Goal: Task Accomplishment & Management: Use online tool/utility

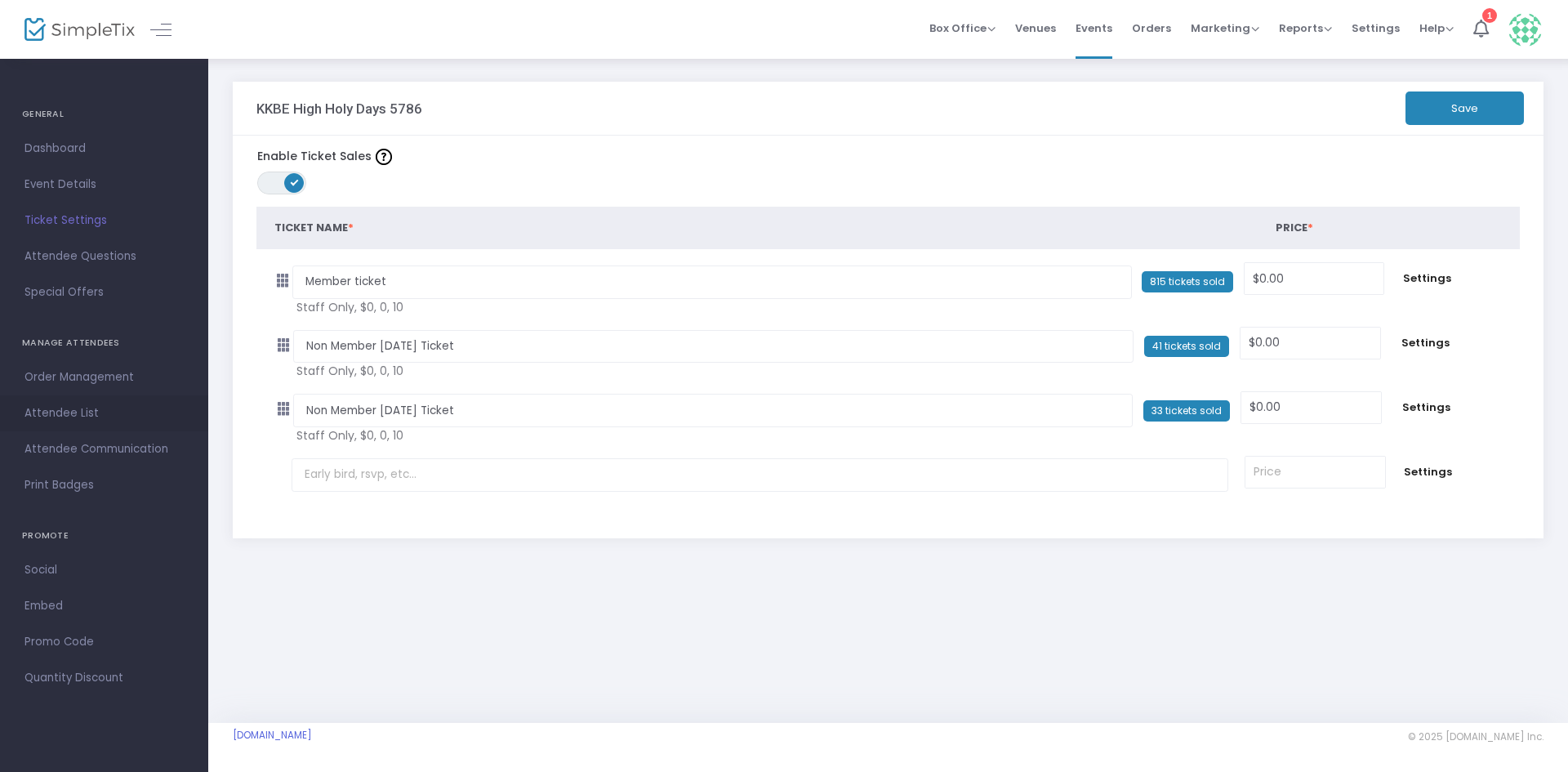
click at [88, 407] on span "Attendee List" at bounding box center [104, 413] width 159 height 21
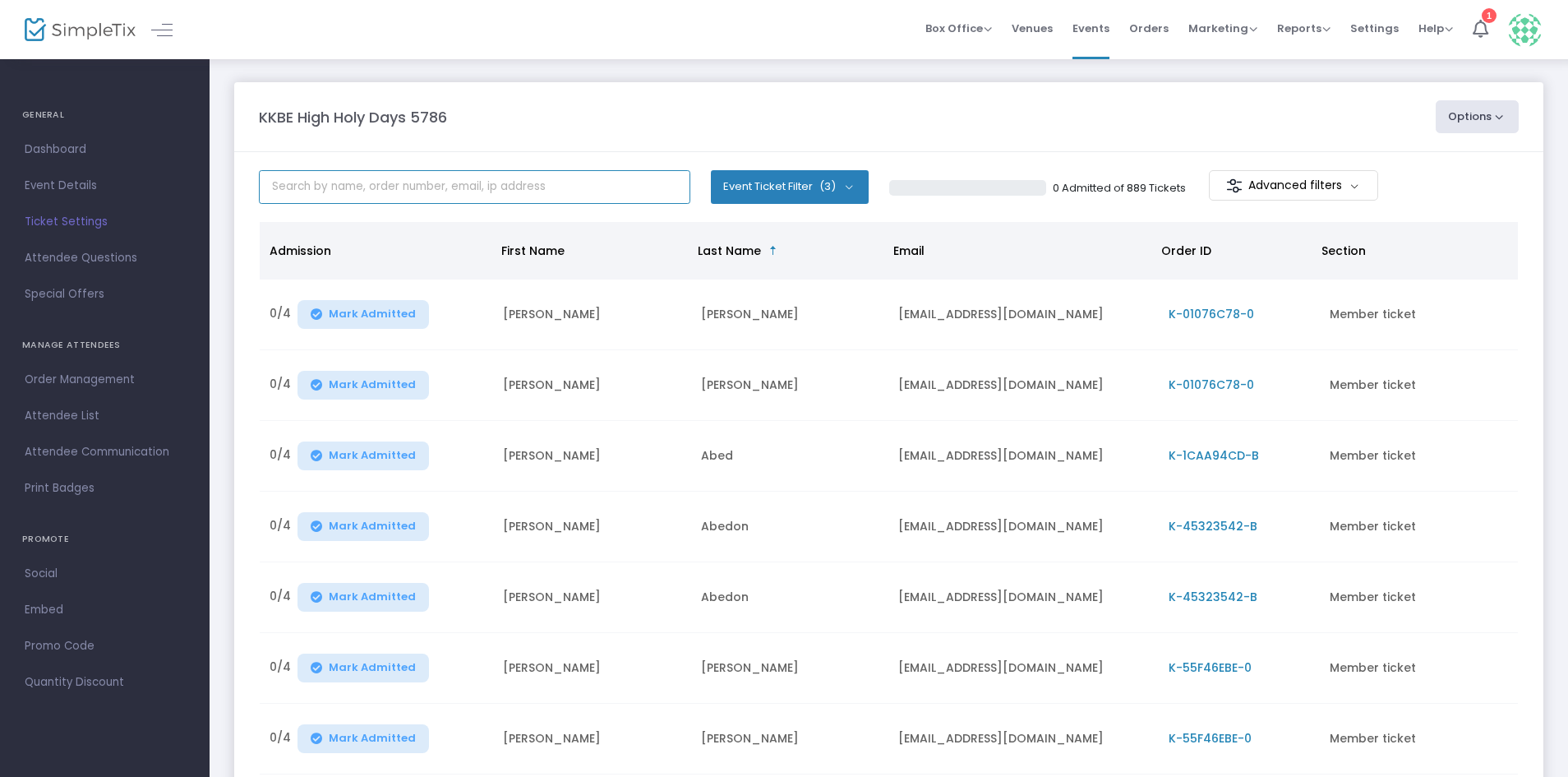
click at [462, 191] on input "text" at bounding box center [475, 187] width 431 height 34
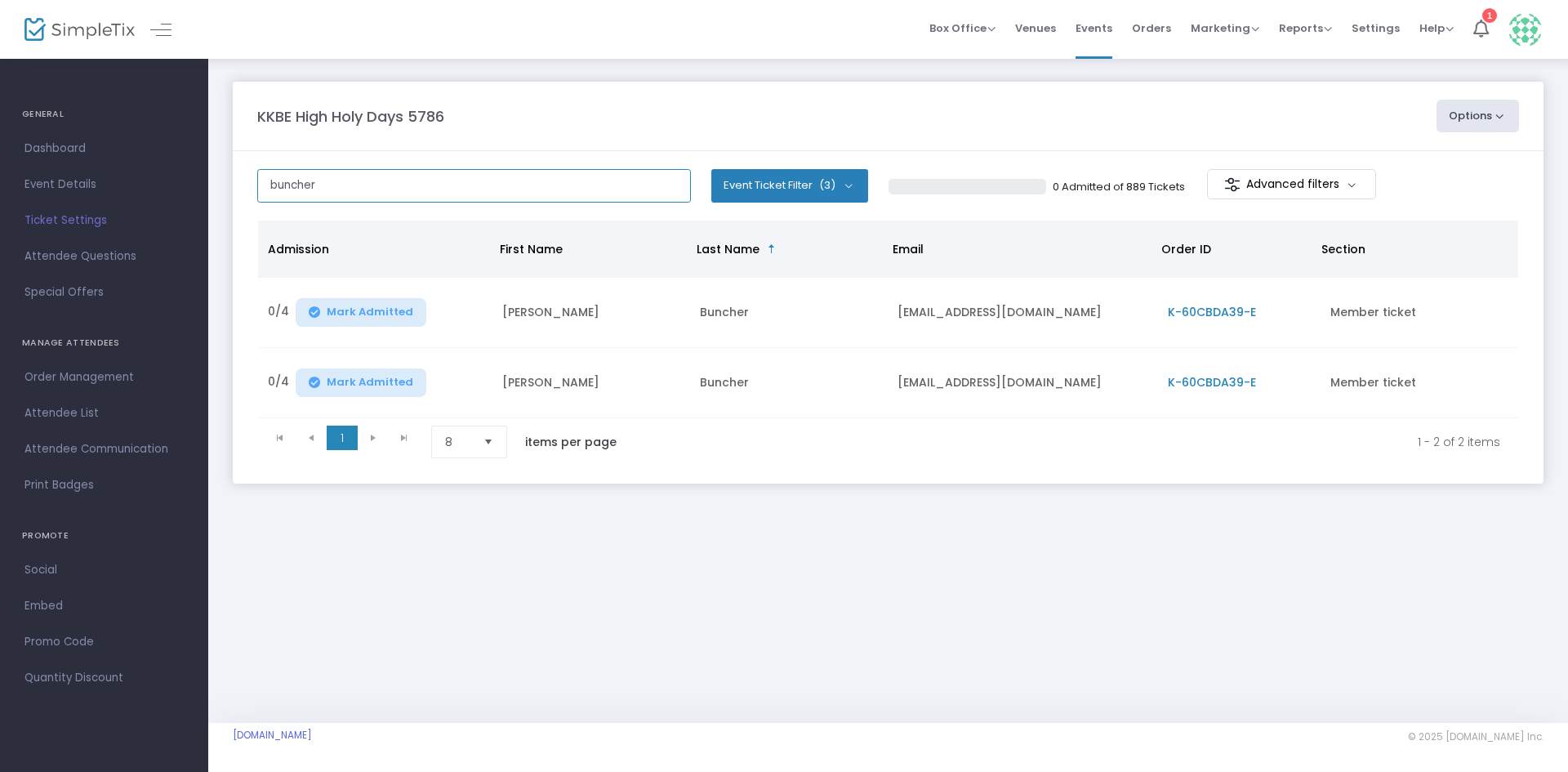
type input "buncher"
click at [1195, 310] on span "K-60CBDA39-E" at bounding box center [1211, 312] width 88 height 16
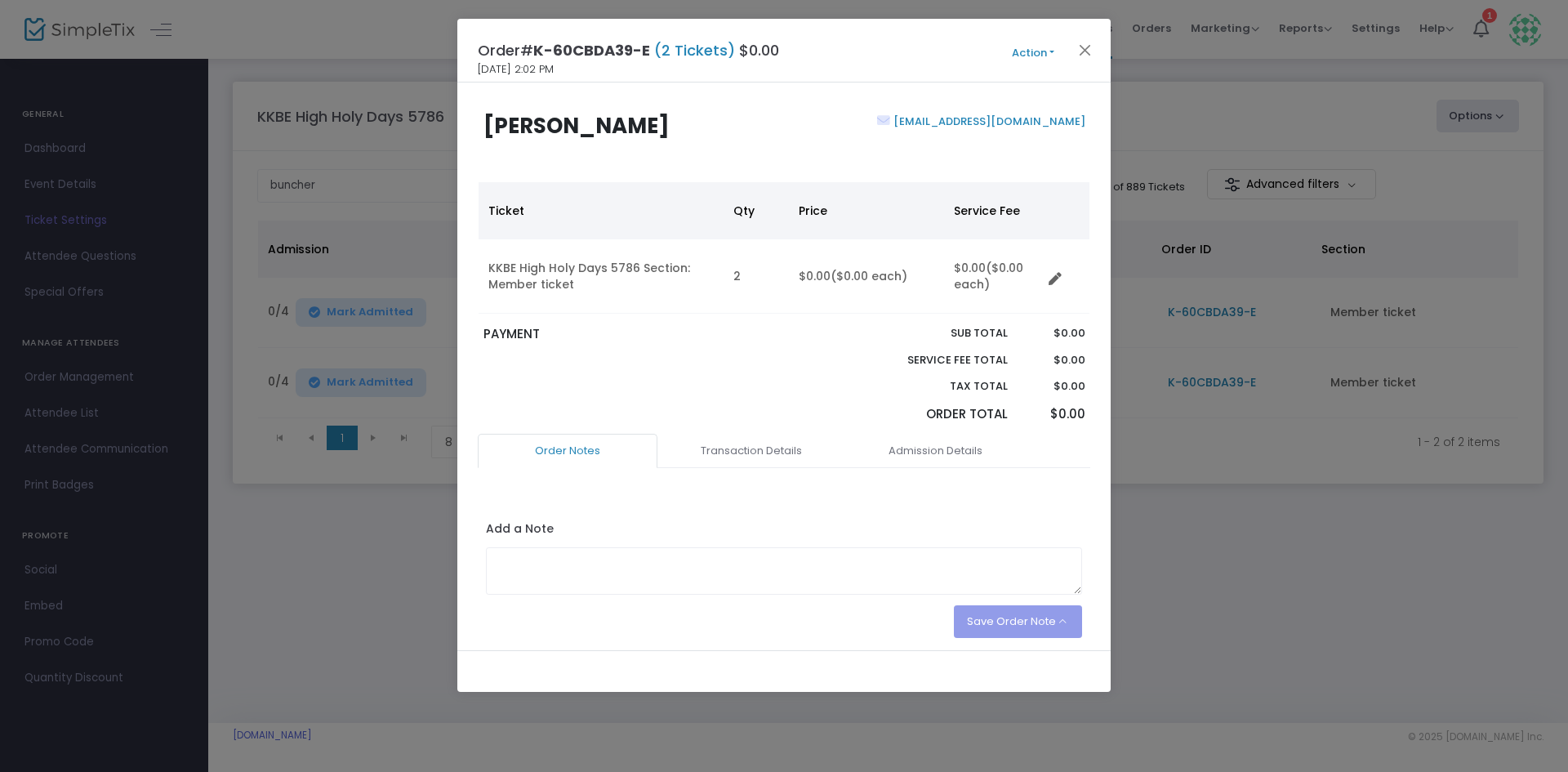
click at [1047, 49] on button "Action" at bounding box center [1033, 53] width 98 height 18
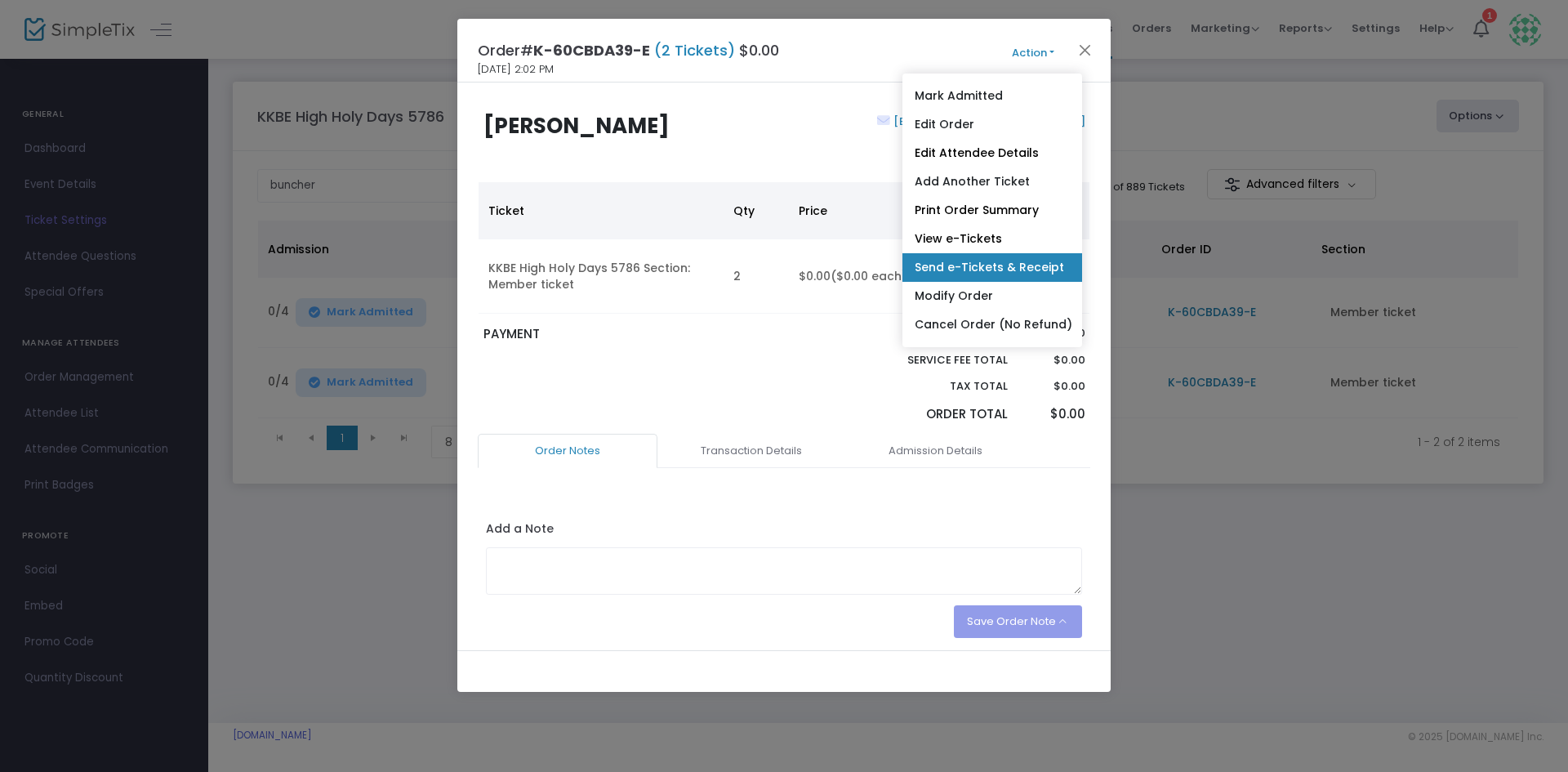
click at [1054, 271] on link "Send e-Tickets & Receipt" at bounding box center [993, 267] width 180 height 29
type input "[EMAIL_ADDRESS][DOMAIN_NAME]"
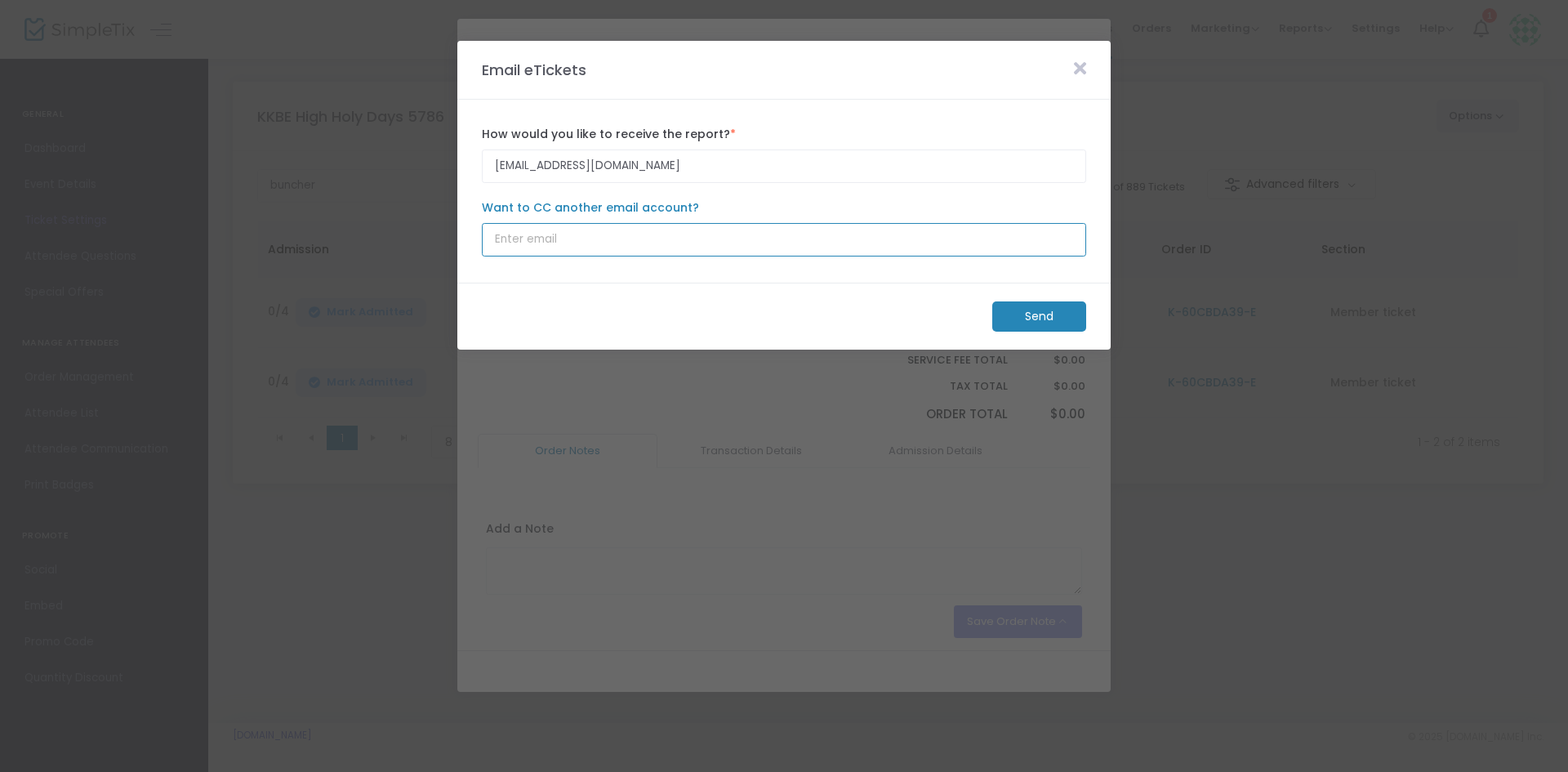
click at [841, 238] on input "Want to CC another email account?" at bounding box center [783, 239] width 604 height 34
type input "[EMAIL_ADDRESS][DOMAIN_NAME]"
click at [1061, 294] on m-panel-footer "Send" at bounding box center [784, 316] width 653 height 67
click at [1068, 307] on m-button "Send" at bounding box center [1039, 316] width 94 height 31
